Goal: Task Accomplishment & Management: Use online tool/utility

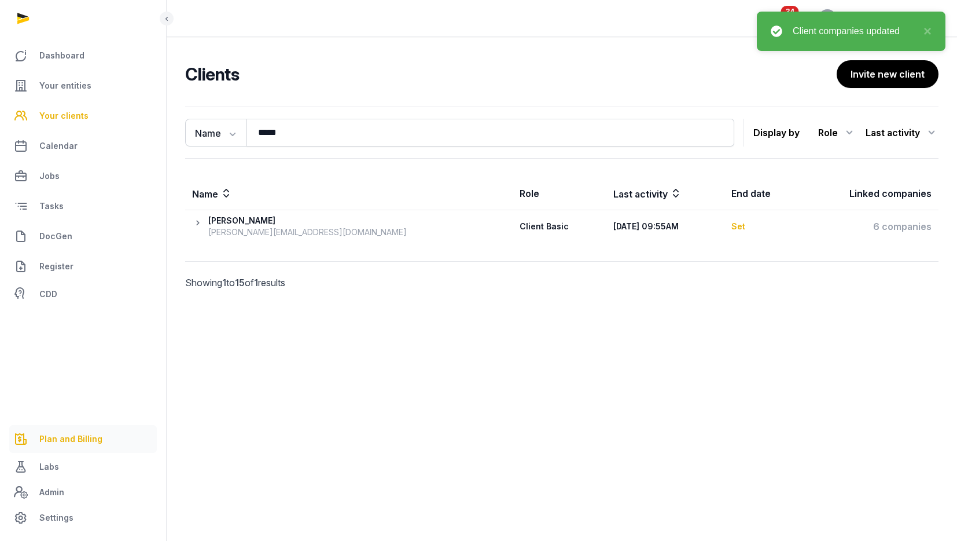
click at [82, 439] on span "Plan and Billing" at bounding box center [70, 439] width 63 height 14
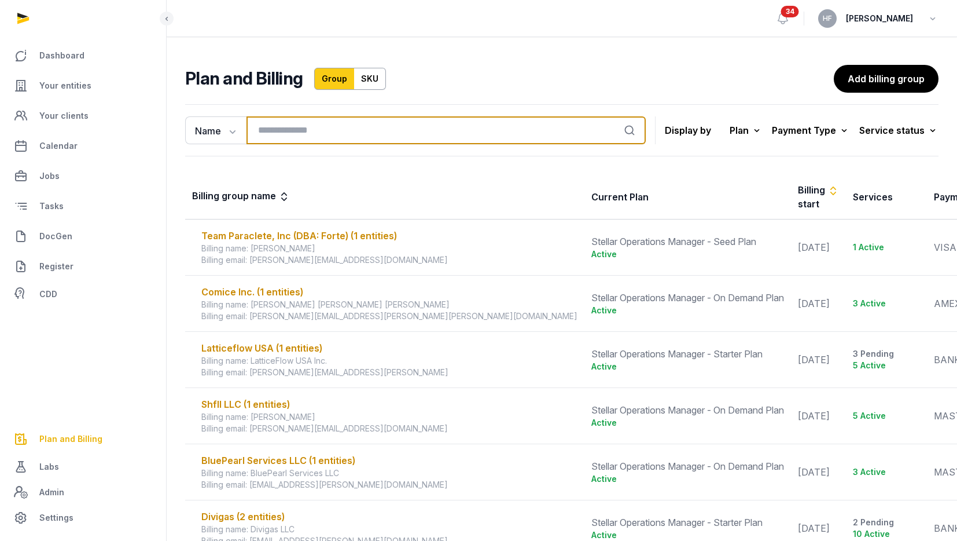
click at [317, 131] on input "search" at bounding box center [446, 130] width 399 height 28
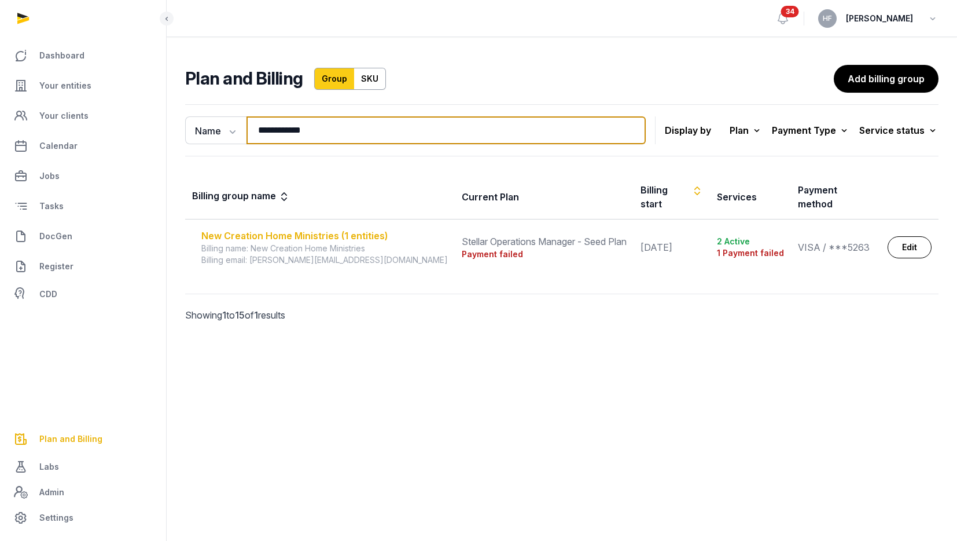
type input "**********"
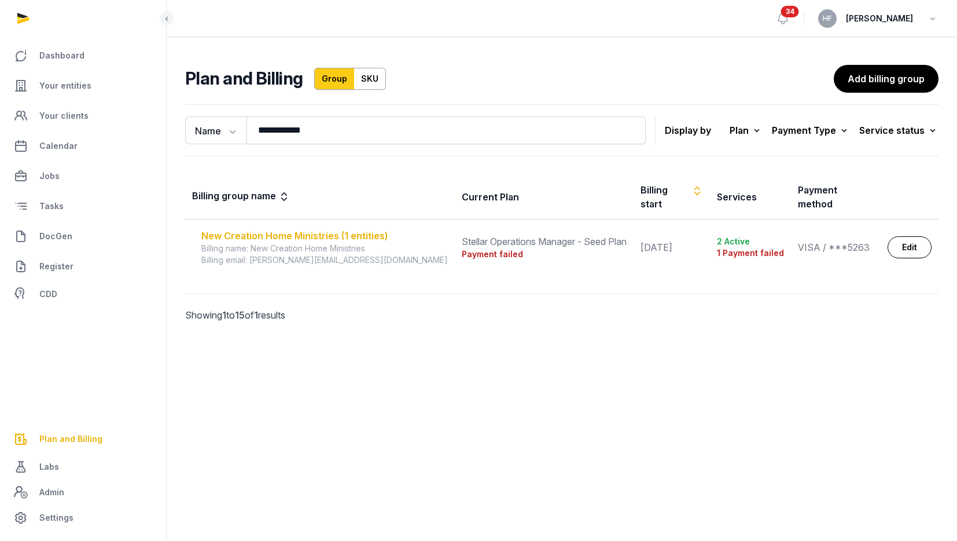
click at [355, 229] on div "New Creation Home Ministries (1 entities)" at bounding box center [324, 236] width 247 height 14
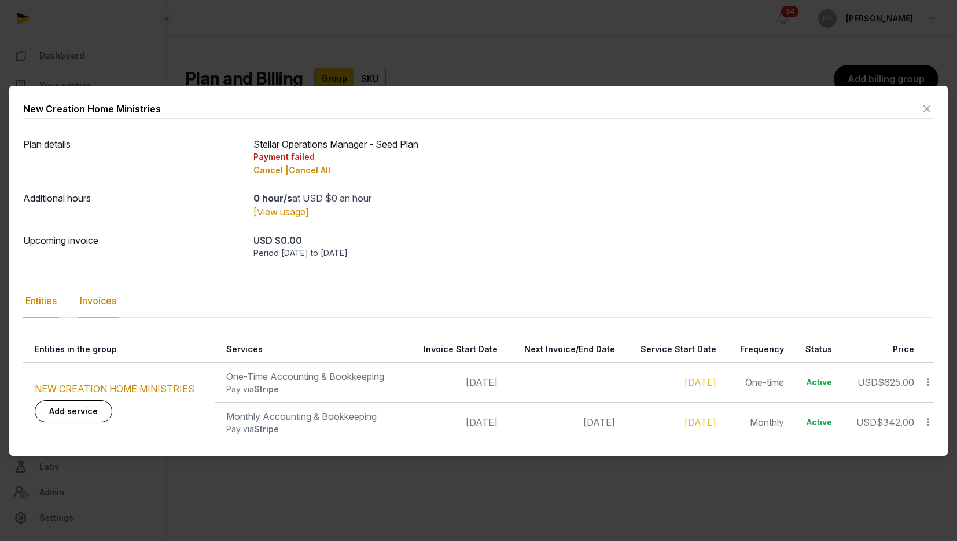
click at [100, 306] on div "Invoices" at bounding box center [98, 301] width 41 height 34
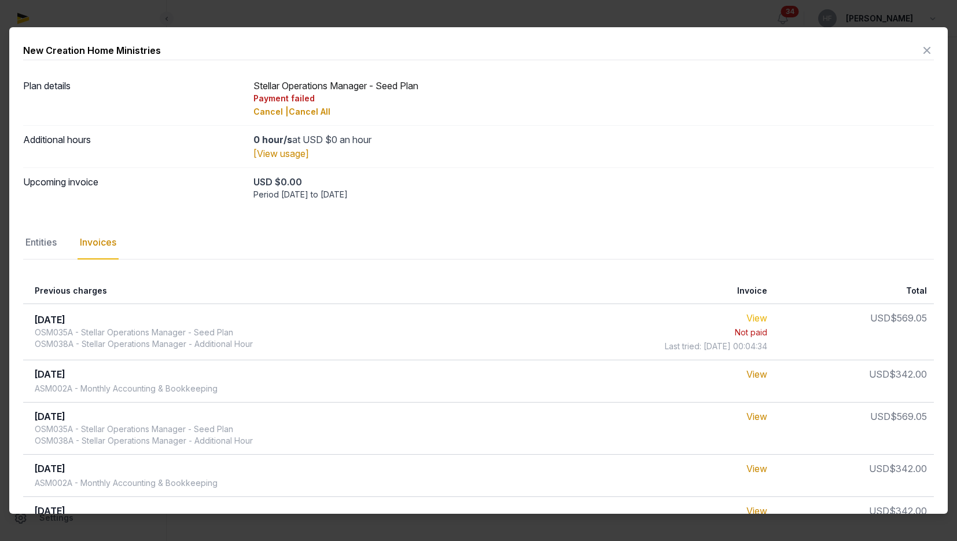
click at [768, 314] on link "View" at bounding box center [757, 318] width 21 height 12
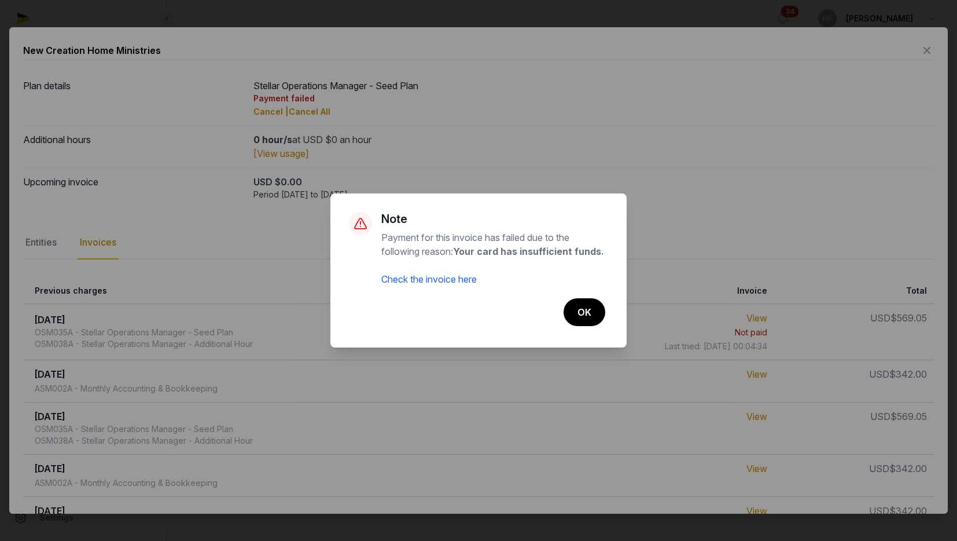
click at [476, 282] on link "Check the invoice here" at bounding box center [429, 279] width 96 height 12
click at [583, 309] on button "OK" at bounding box center [584, 312] width 43 height 29
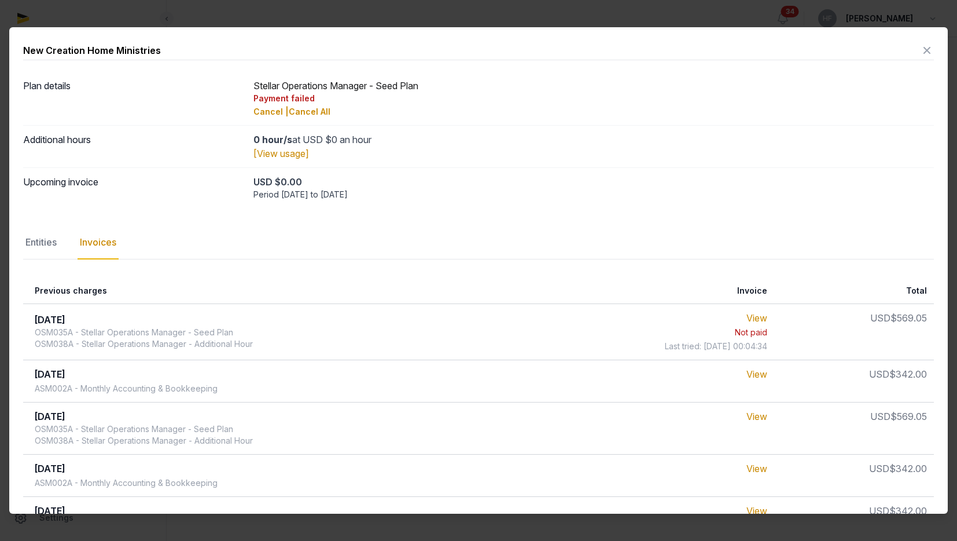
click at [925, 50] on icon at bounding box center [927, 50] width 14 height 19
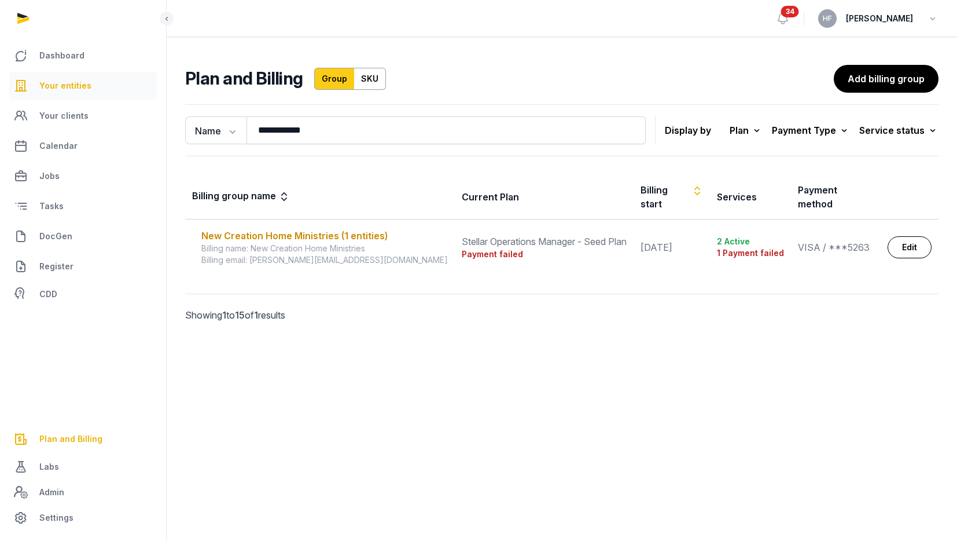
click at [61, 86] on span "Your entities" at bounding box center [65, 86] width 52 height 14
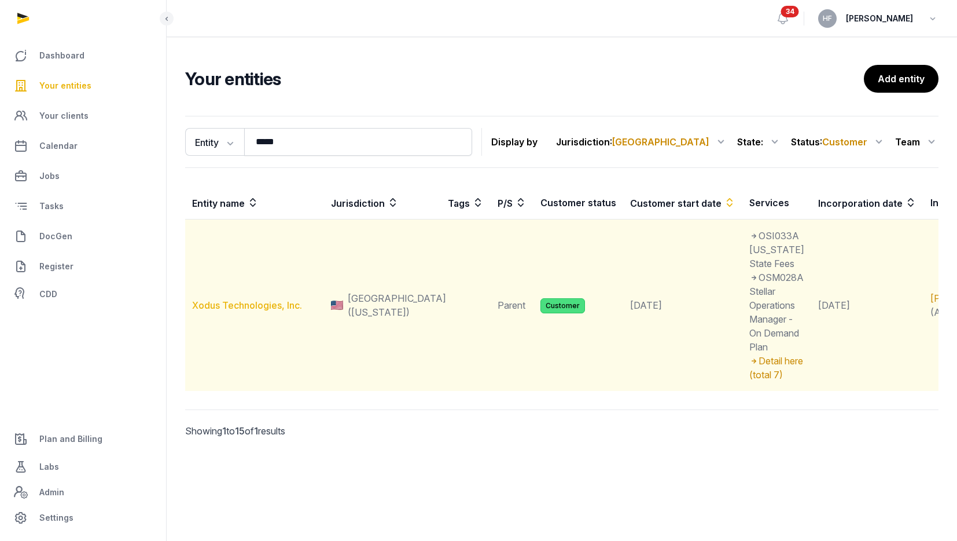
click at [265, 311] on link "Xodus Technologies, Inc." at bounding box center [247, 305] width 110 height 12
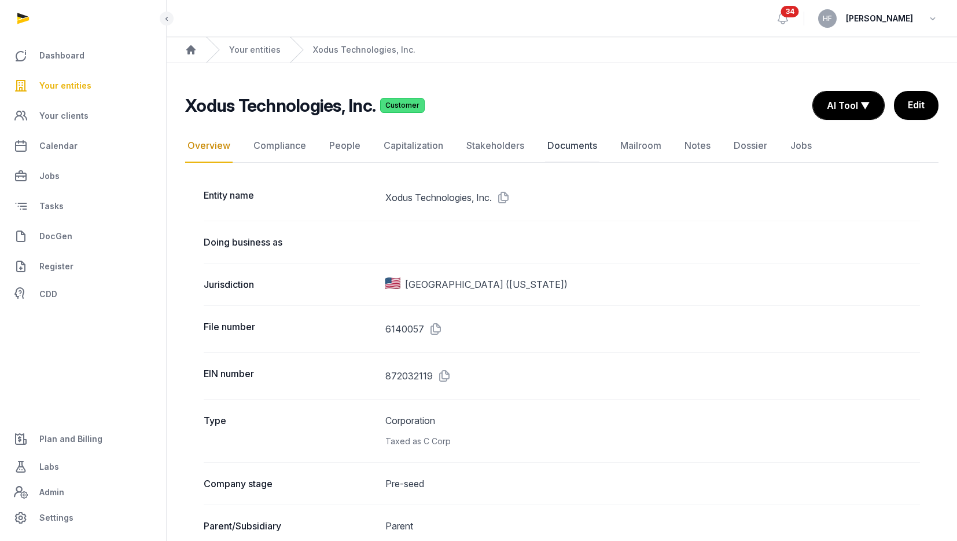
click at [568, 147] on link "Documents" at bounding box center [572, 146] width 54 height 34
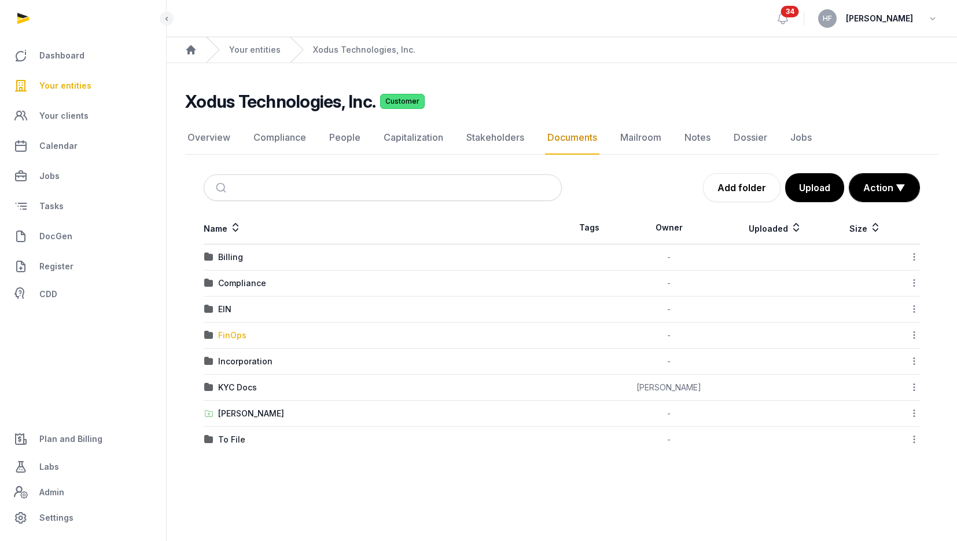
click at [234, 332] on div "FinOps" at bounding box center [232, 335] width 28 height 12
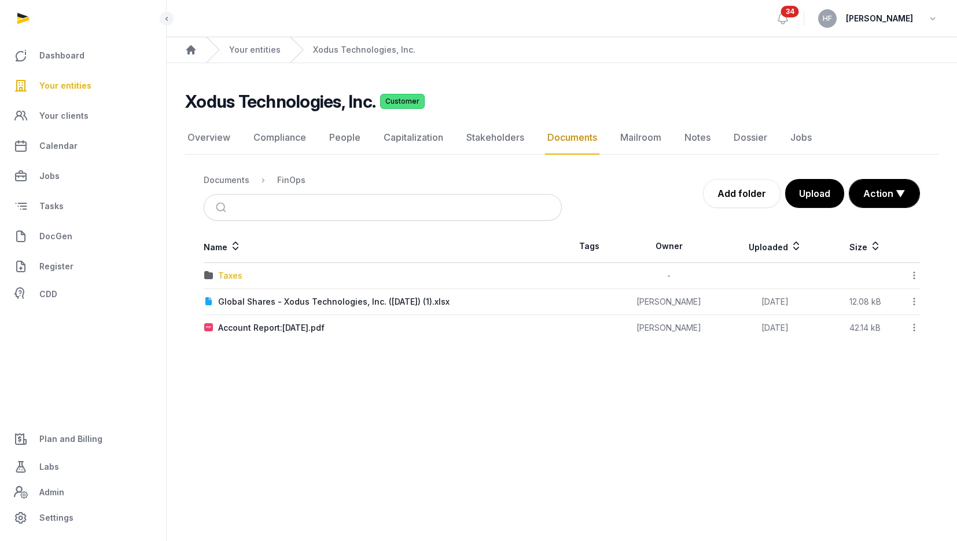
click at [229, 270] on div "Taxes" at bounding box center [230, 276] width 24 height 12
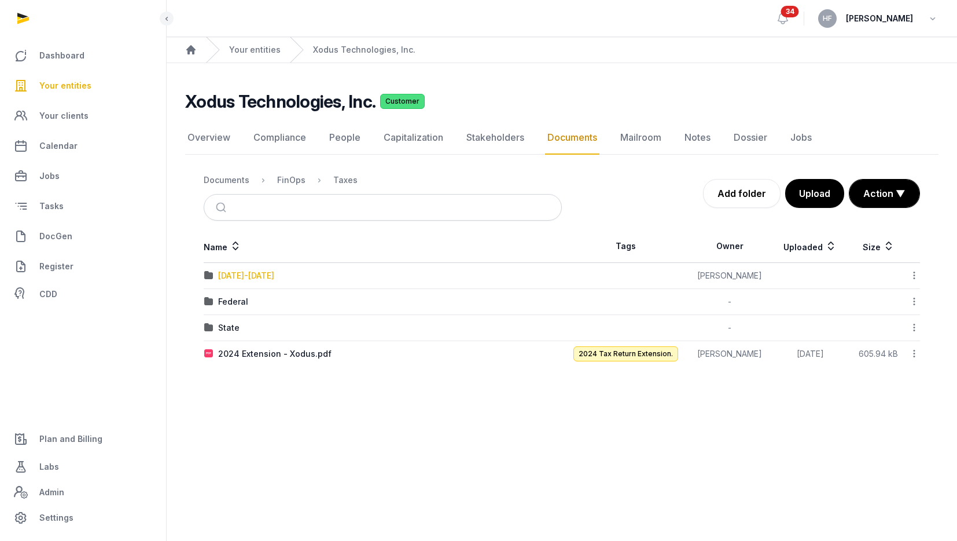
click at [255, 275] on div "[DATE]-[DATE]" at bounding box center [246, 276] width 56 height 12
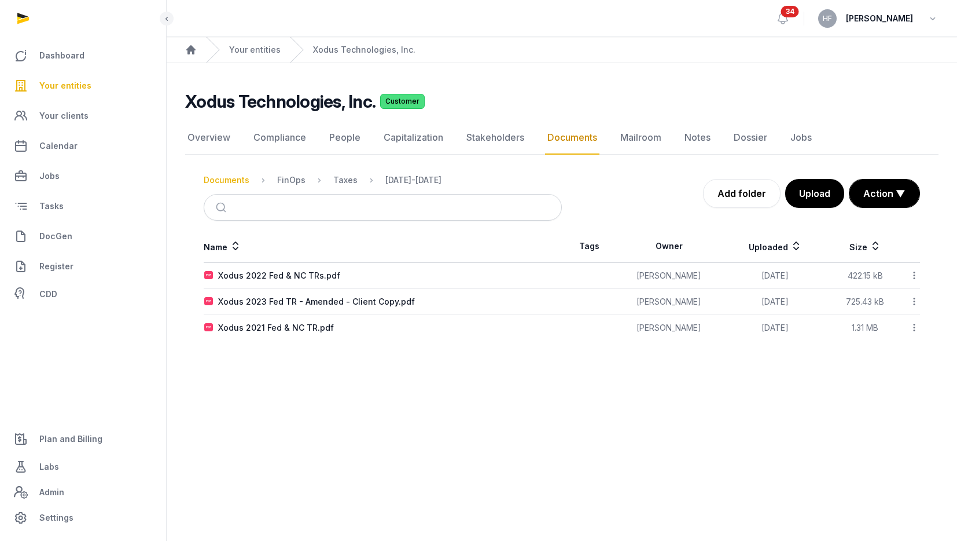
click at [231, 181] on div "Documents" at bounding box center [227, 180] width 46 height 12
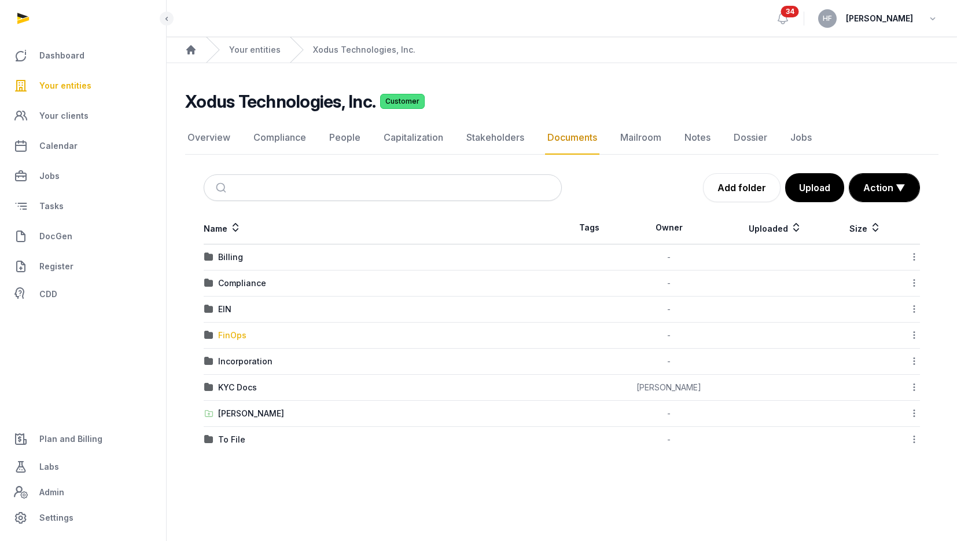
click at [234, 338] on div "FinOps" at bounding box center [232, 335] width 28 height 12
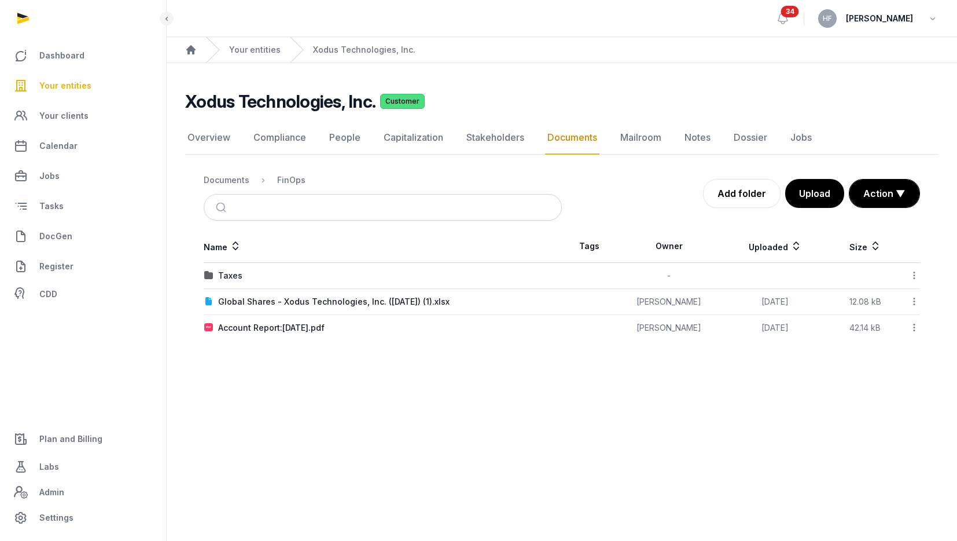
click at [913, 273] on icon at bounding box center [914, 275] width 10 height 12
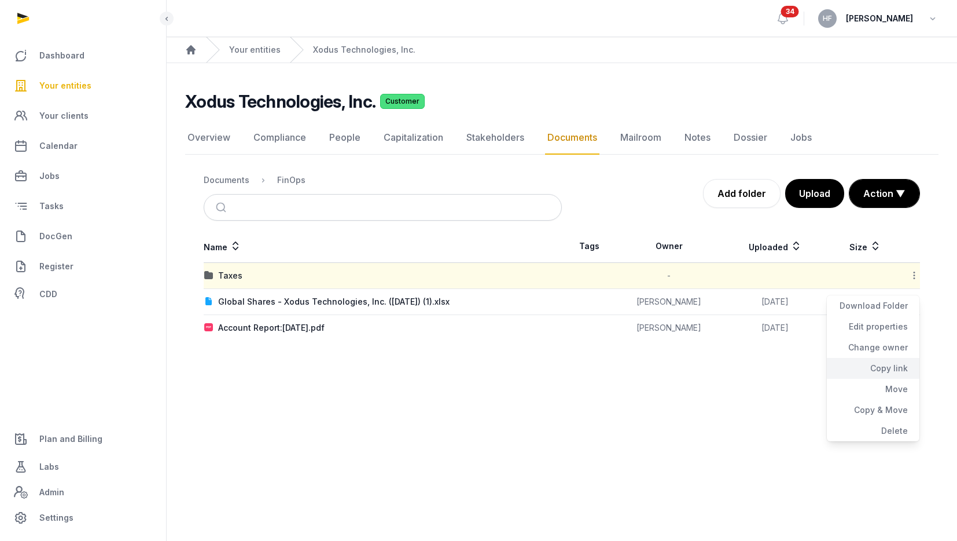
click at [897, 370] on div "Copy link" at bounding box center [873, 368] width 93 height 21
click at [232, 179] on div "Documents" at bounding box center [227, 180] width 46 height 12
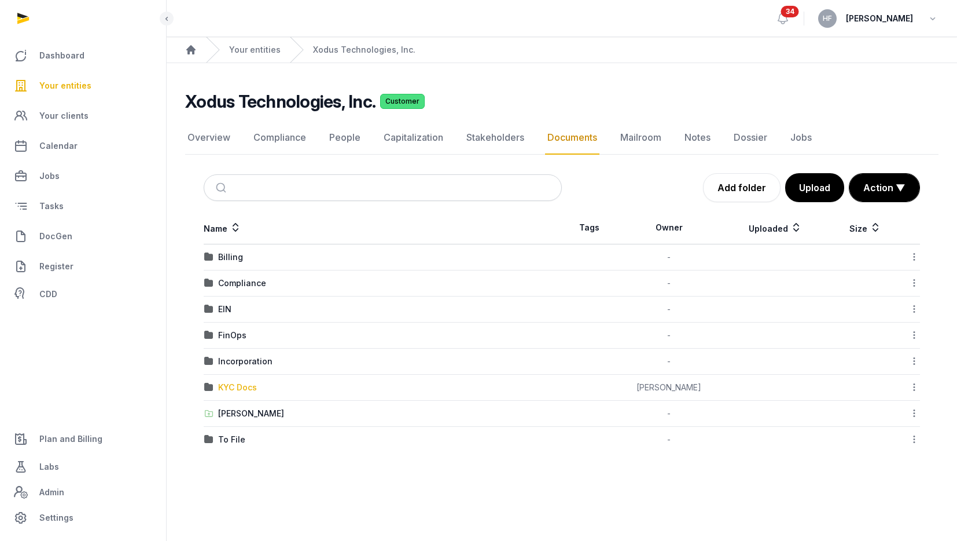
click at [248, 385] on div "KYC Docs" at bounding box center [237, 387] width 39 height 12
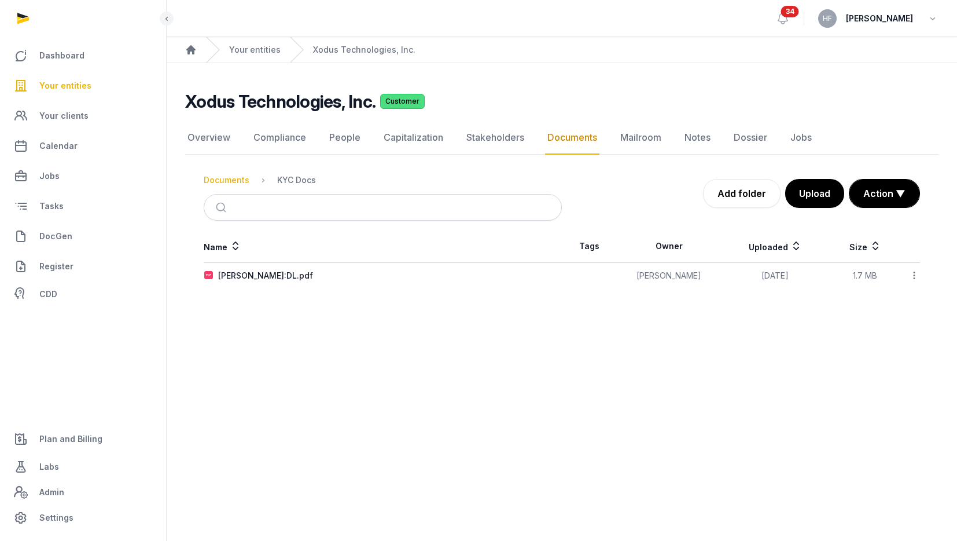
click at [237, 179] on div "Documents" at bounding box center [227, 180] width 46 height 12
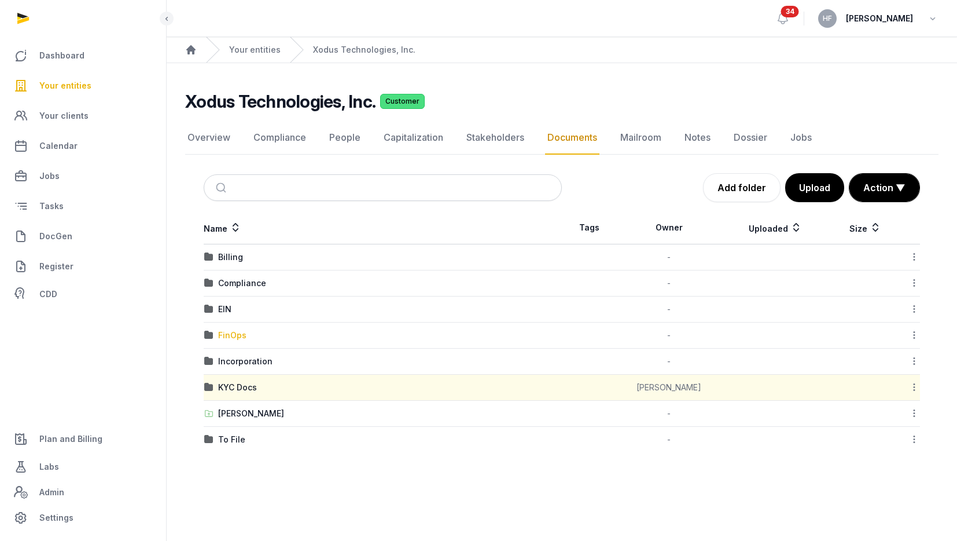
click at [241, 333] on div "FinOps" at bounding box center [232, 335] width 28 height 12
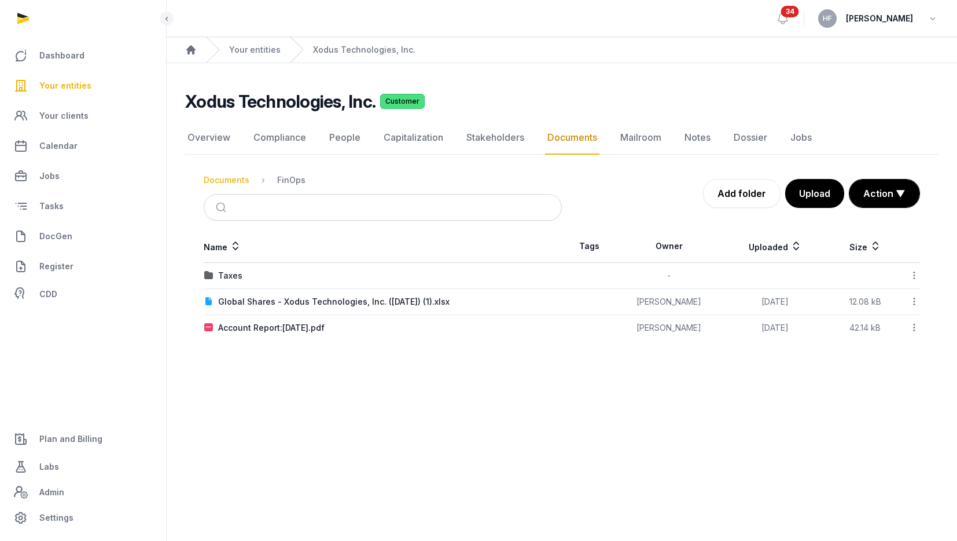
click at [235, 178] on div "Documents" at bounding box center [227, 180] width 46 height 12
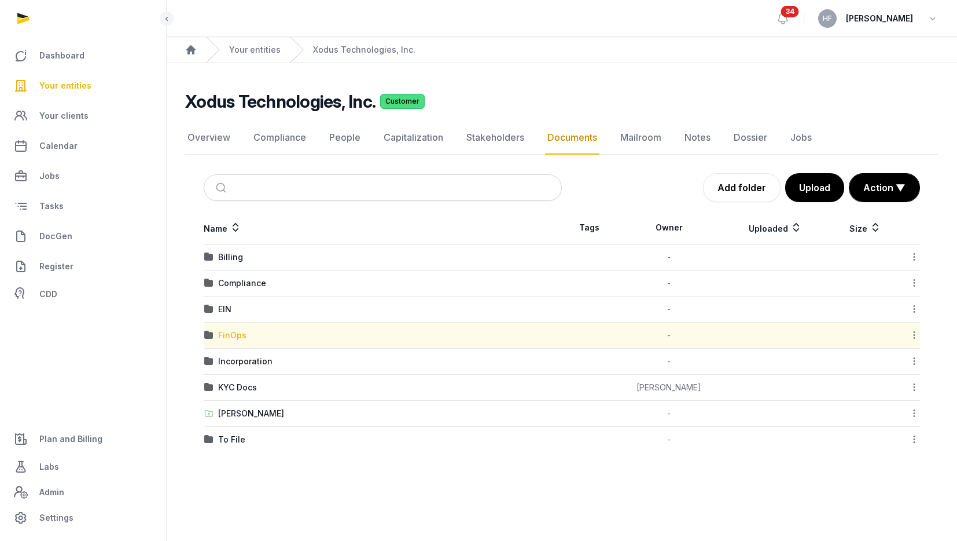
click at [240, 335] on div "FinOps" at bounding box center [232, 335] width 28 height 12
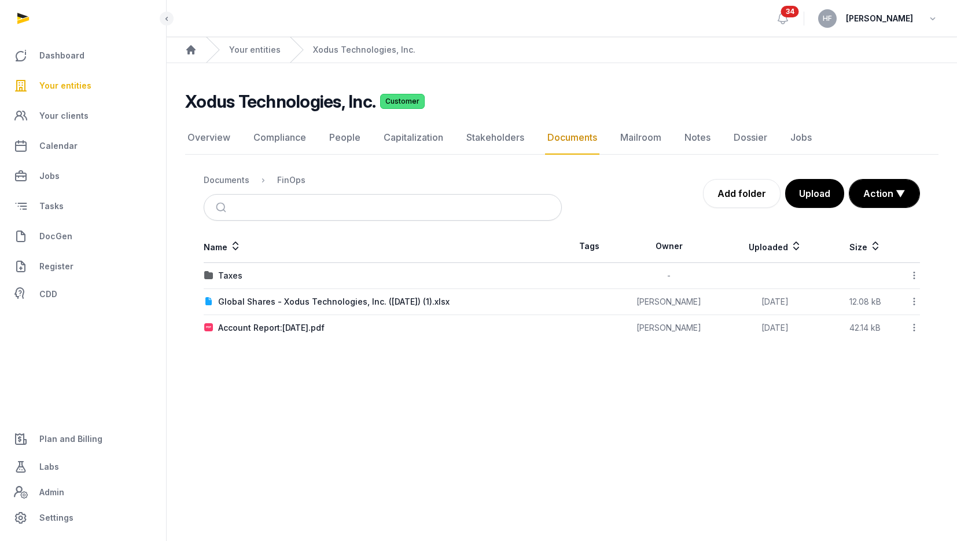
click at [913, 273] on icon at bounding box center [914, 275] width 10 height 12
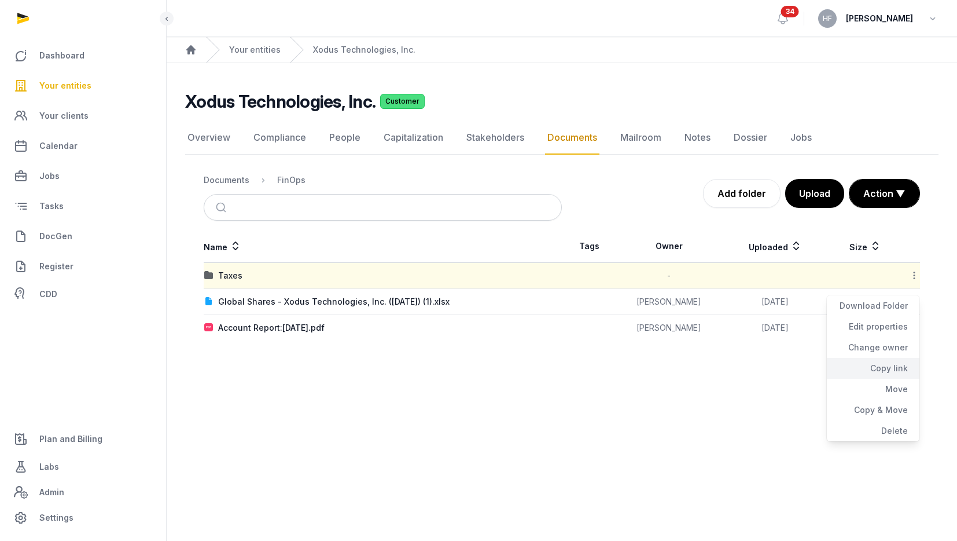
click at [889, 367] on div "Copy link" at bounding box center [873, 368] width 93 height 21
click at [65, 235] on span "DocGen" at bounding box center [55, 236] width 33 height 14
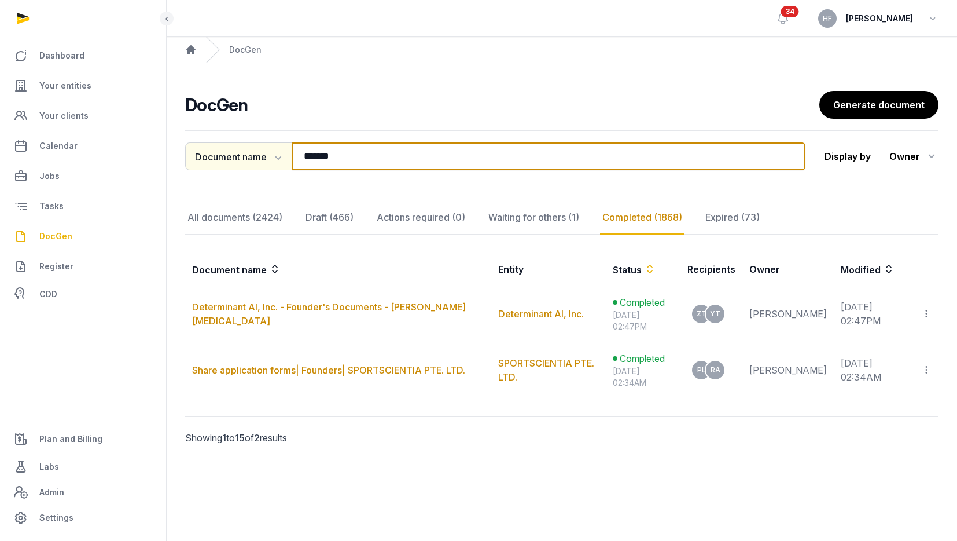
drag, startPoint x: 349, startPoint y: 157, endPoint x: 269, endPoint y: 156, distance: 80.5
click at [269, 156] on div "Document name Document name Entity Recipient ******* Search" at bounding box center [495, 156] width 620 height 28
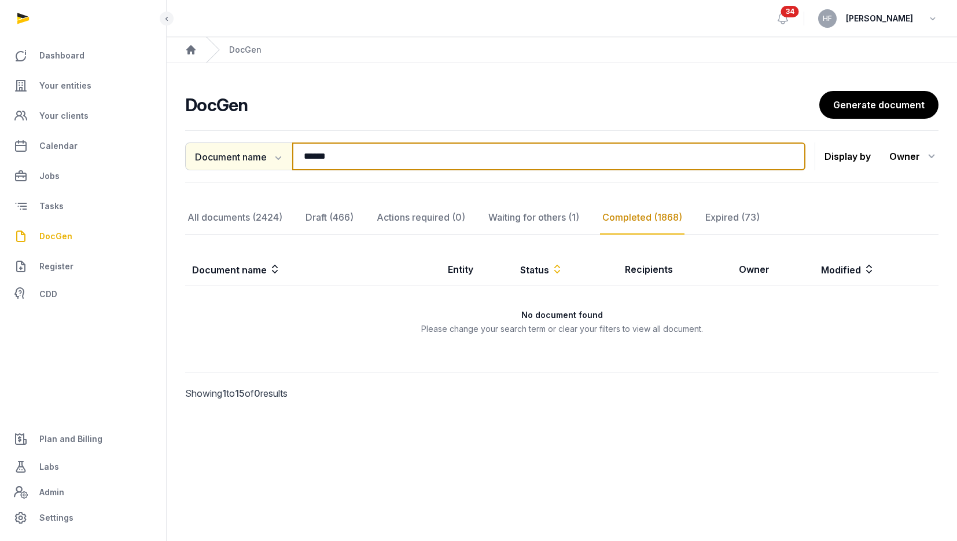
type input "******"
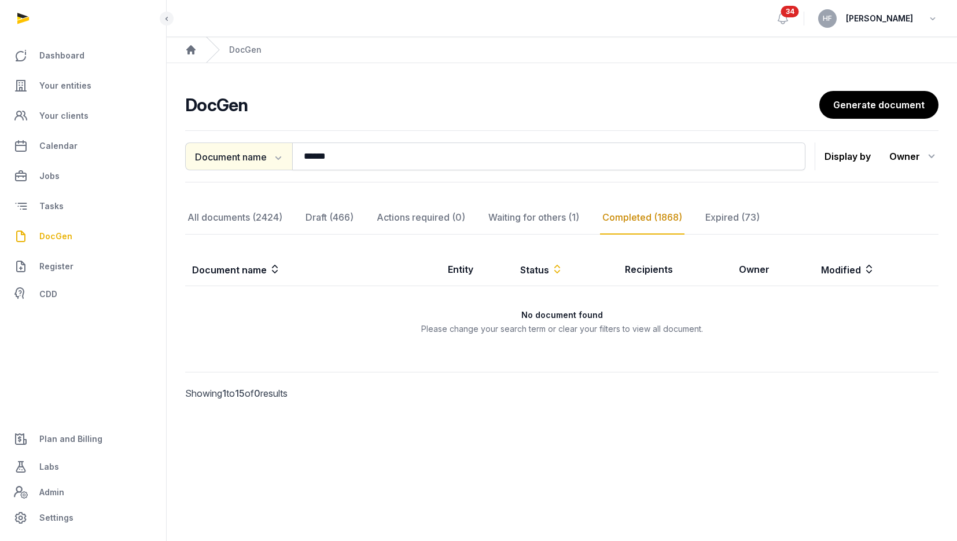
click at [274, 157] on icon "button" at bounding box center [277, 157] width 12 height 12
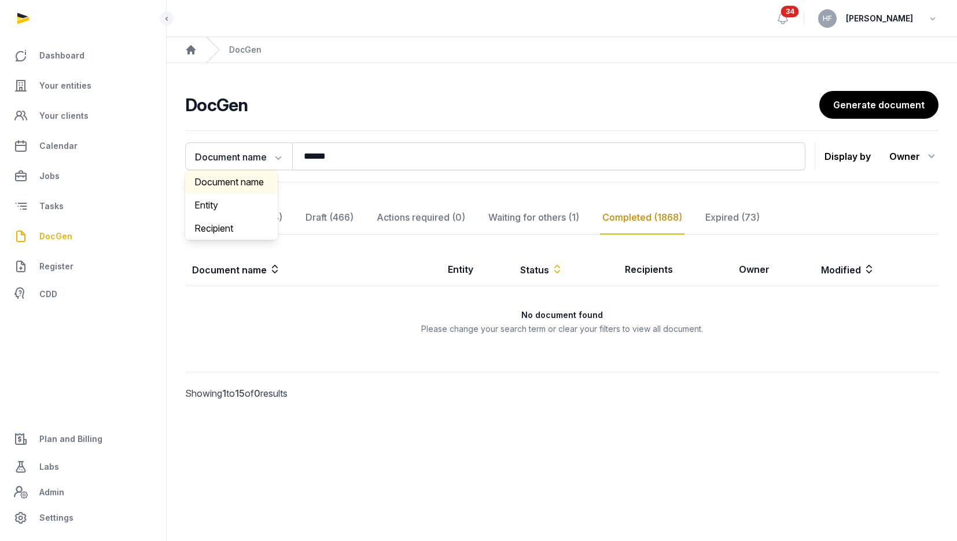
click at [260, 177] on div "Document name" at bounding box center [231, 181] width 93 height 23
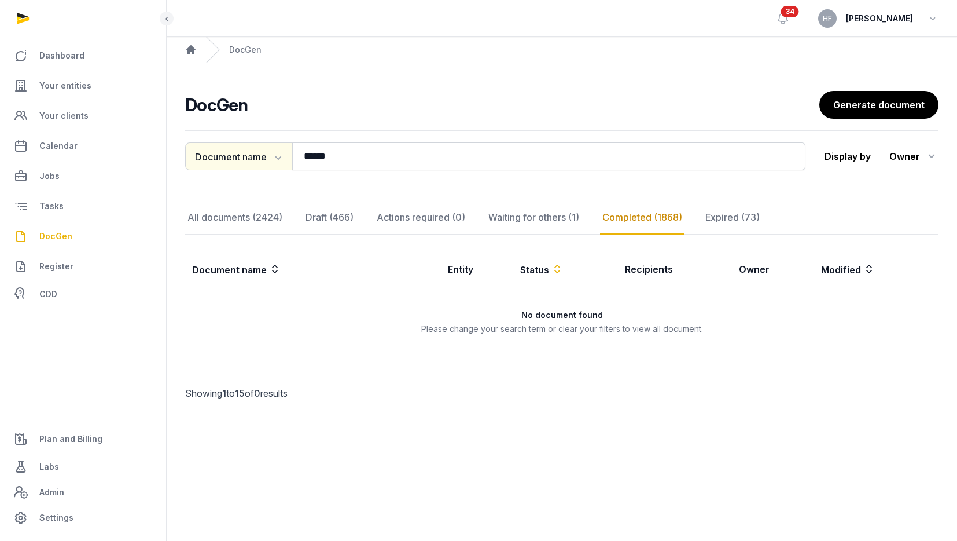
click at [270, 160] on button "Document name" at bounding box center [238, 156] width 107 height 28
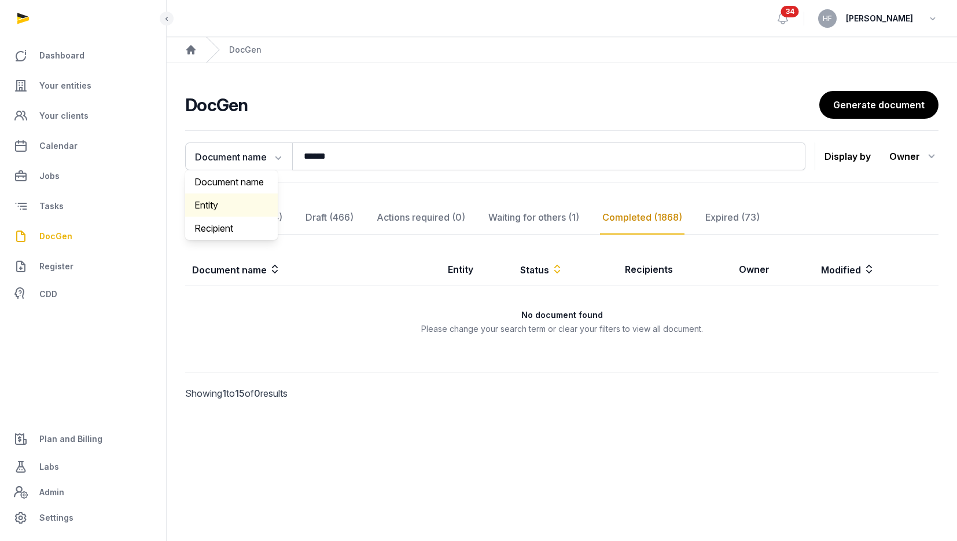
click at [243, 201] on div "Entity" at bounding box center [231, 204] width 93 height 23
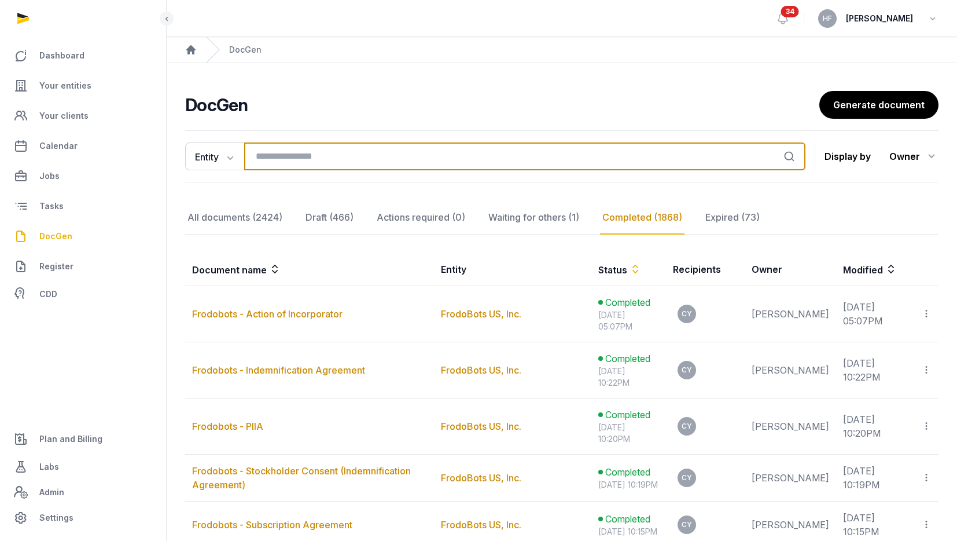
click at [304, 155] on input "search" at bounding box center [524, 156] width 561 height 28
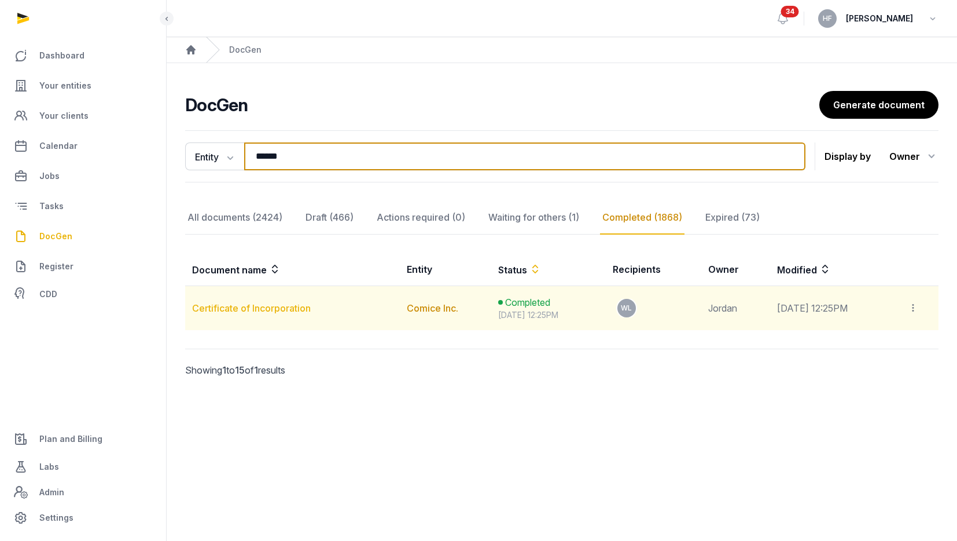
type input "******"
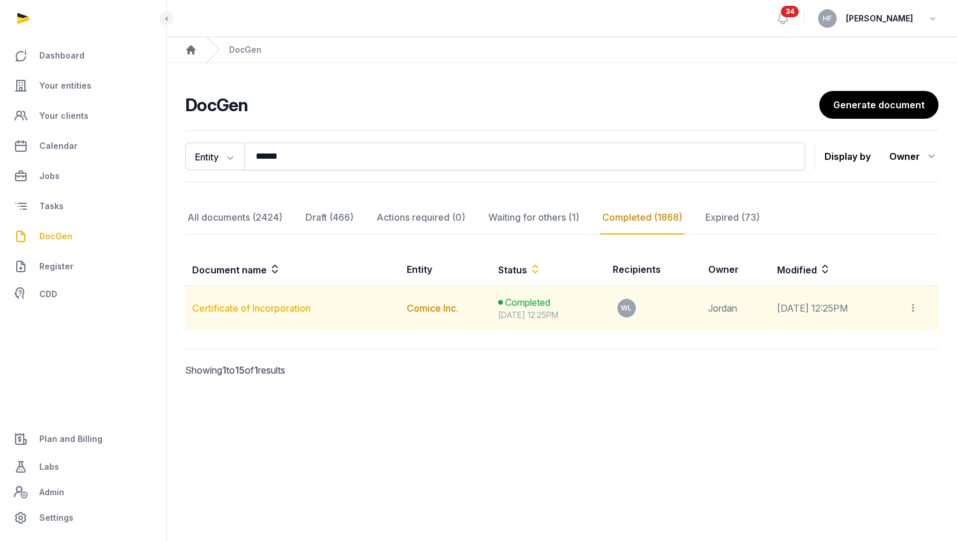
click at [298, 307] on link "Certificate of Incorporation" at bounding box center [251, 308] width 119 height 12
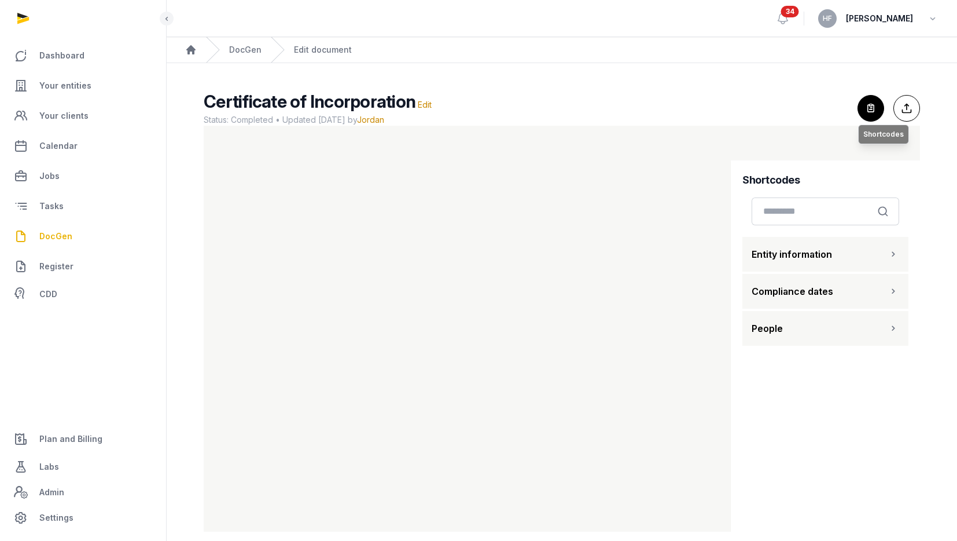
click at [873, 109] on icon "button" at bounding box center [870, 108] width 25 height 25
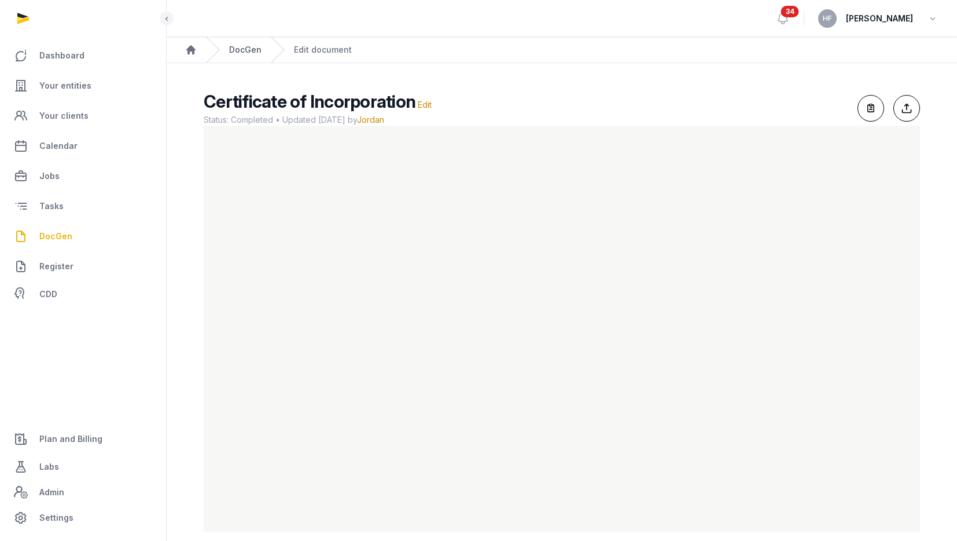
click at [247, 49] on link "DocGen" at bounding box center [245, 50] width 32 height 12
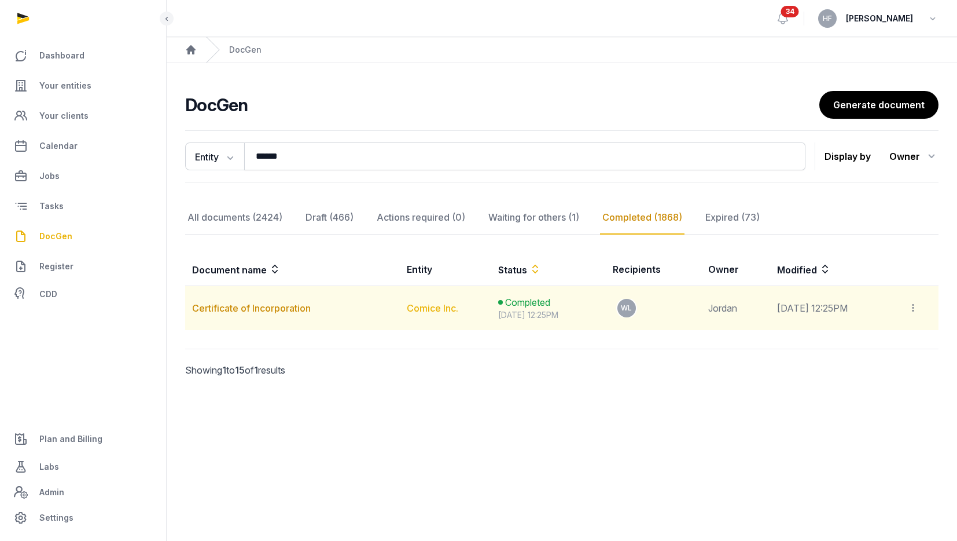
click at [407, 309] on link "Comice Inc." at bounding box center [433, 308] width 52 height 12
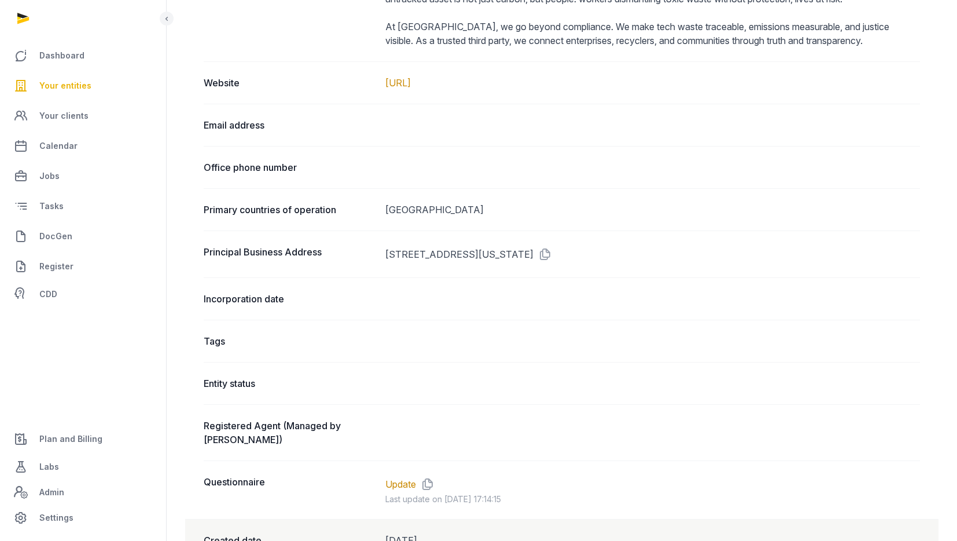
scroll to position [636, 0]
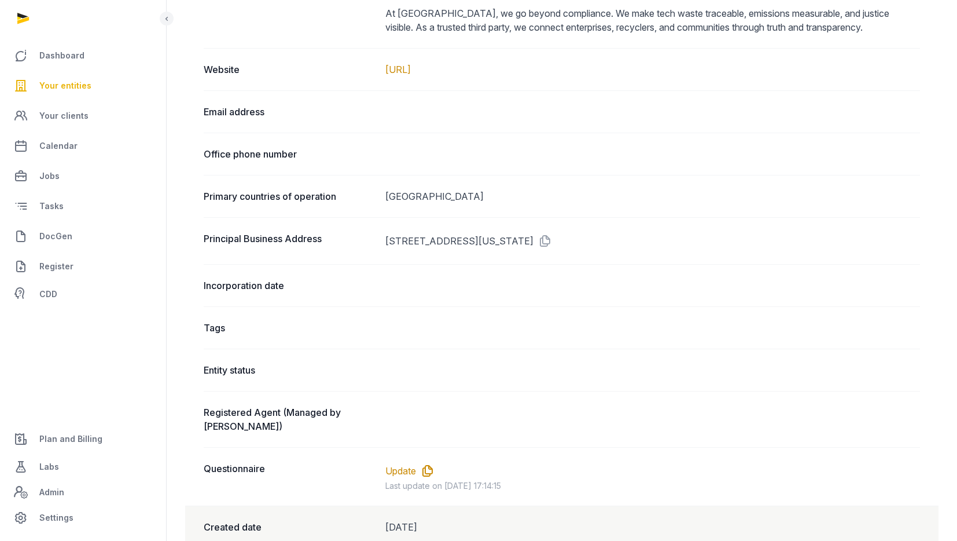
click at [416, 461] on icon at bounding box center [425, 470] width 19 height 19
click at [401, 464] on link "Update" at bounding box center [400, 471] width 31 height 14
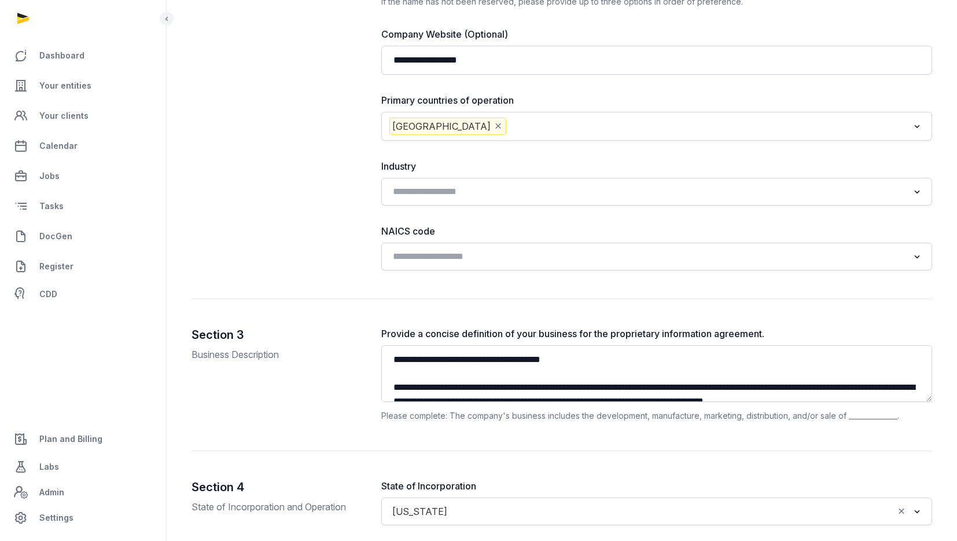
scroll to position [921, 0]
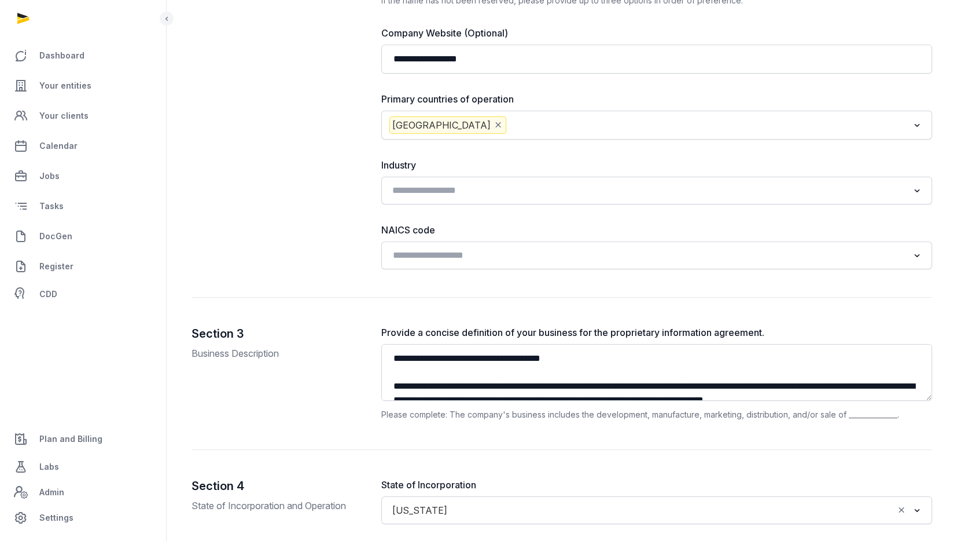
click at [484, 190] on input "Search for option" at bounding box center [648, 190] width 520 height 16
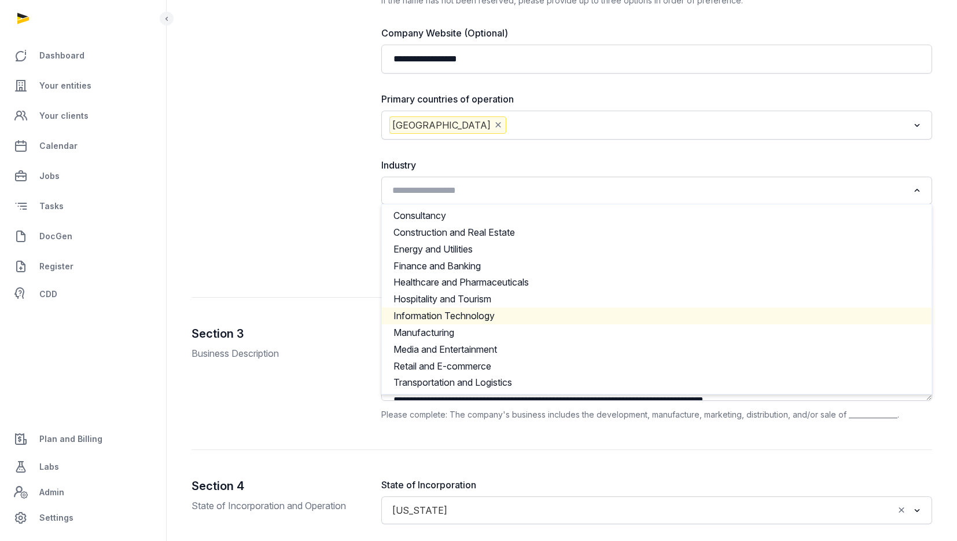
click at [485, 316] on li "Information Technology" at bounding box center [657, 315] width 550 height 17
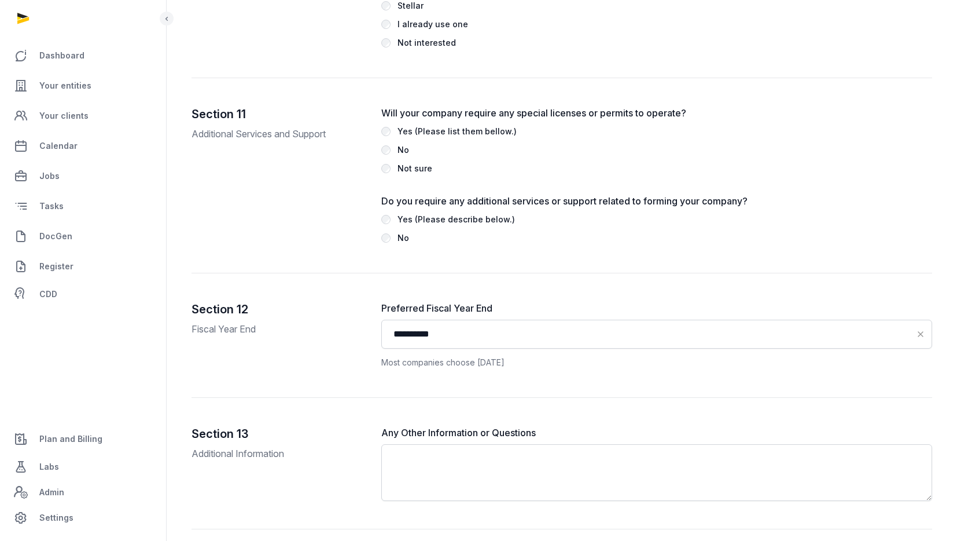
scroll to position [3524, 0]
